Goal: Find specific page/section: Find specific page/section

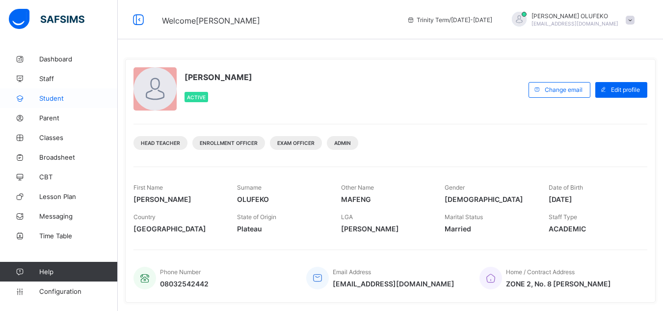
click at [66, 91] on link "Student" at bounding box center [59, 98] width 118 height 20
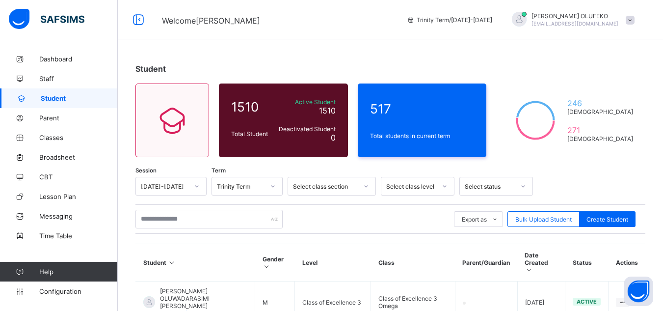
click at [197, 228] on div "Export as Pdf Report Excel Report Excel Report (LMS) Bulk Upload Student Create…" at bounding box center [391, 218] width 510 height 29
click at [217, 208] on div "Export as Pdf Report Excel Report Excel Report (LMS) Bulk Upload Student Create…" at bounding box center [391, 218] width 510 height 29
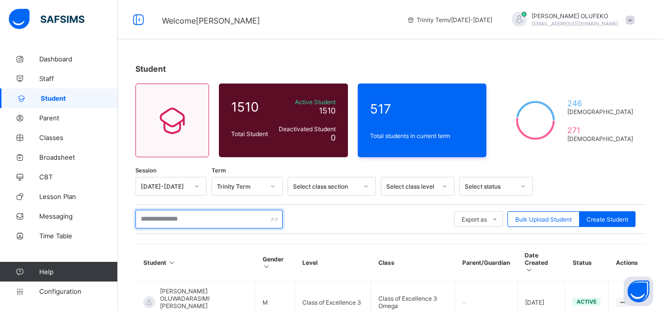
click at [215, 218] on input "text" at bounding box center [209, 219] width 147 height 19
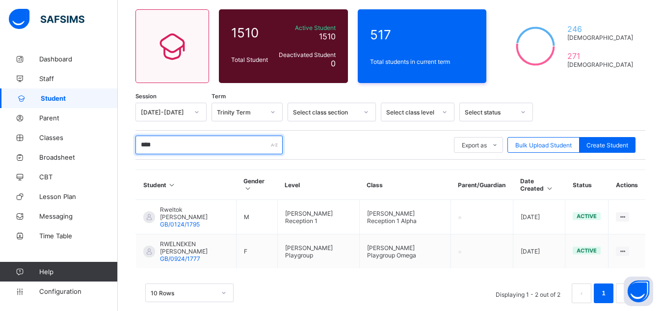
scroll to position [83, 0]
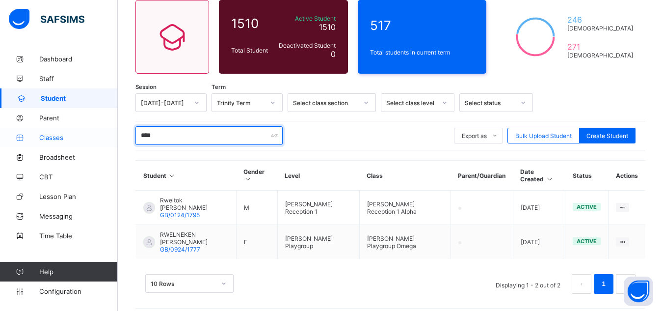
drag, startPoint x: 163, startPoint y: 133, endPoint x: 109, endPoint y: 134, distance: 54.5
click at [109, 134] on div "Welcome [PERSON_NAME] Term / [DATE]-[DATE] [PERSON_NAME] [EMAIL_ADDRESS][DOMAIN…" at bounding box center [331, 118] width 663 height 402
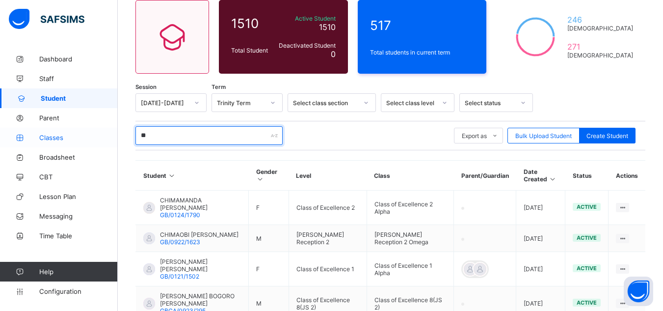
type input "*"
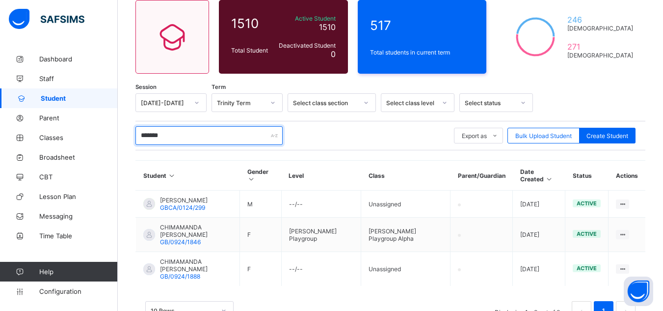
type input "*******"
